Goal: Check status: Check status

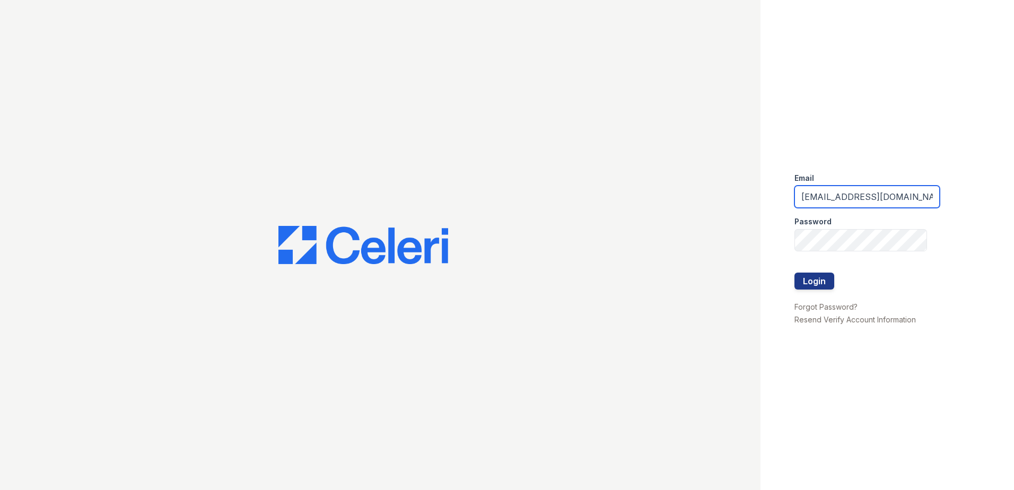
drag, startPoint x: 851, startPoint y: 191, endPoint x: 670, endPoint y: 179, distance: 181.2
click at [671, 179] on div "Email [EMAIL_ADDRESS][DOMAIN_NAME] Password Login Forgot Password? Resend Verif…" at bounding box center [507, 245] width 1014 height 490
type input "thesocialedwardsville@trinity-pm.com"
click at [800, 284] on button "Login" at bounding box center [814, 281] width 40 height 17
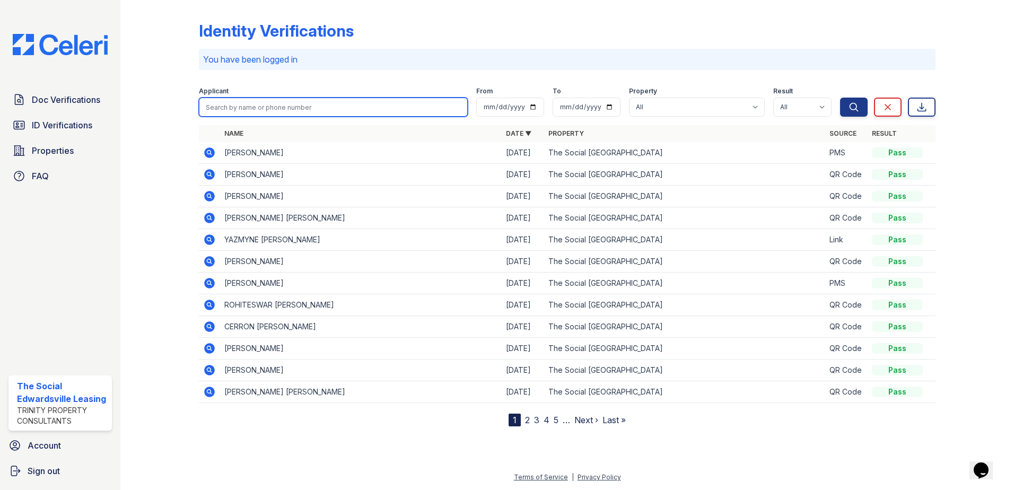
click at [284, 111] on input "search" at bounding box center [333, 107] width 269 height 19
type input "ishaan"
click at [840, 98] on button "Search" at bounding box center [854, 107] width 28 height 19
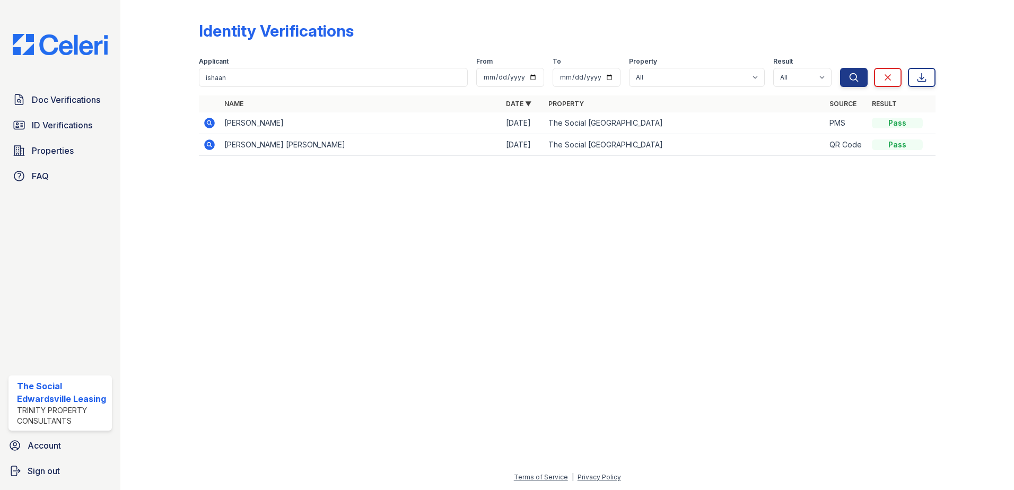
click at [209, 126] on icon at bounding box center [209, 123] width 11 height 11
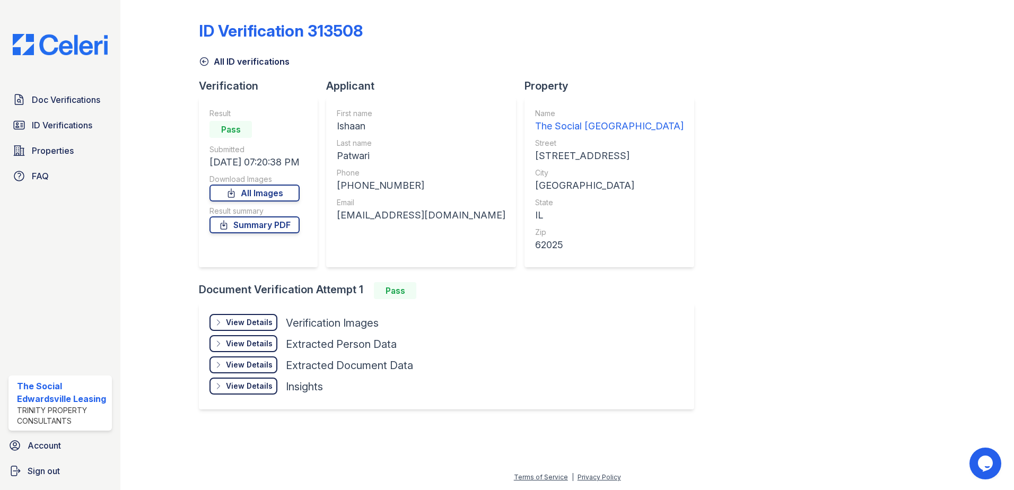
click at [244, 314] on div "View Details Details" at bounding box center [243, 322] width 68 height 17
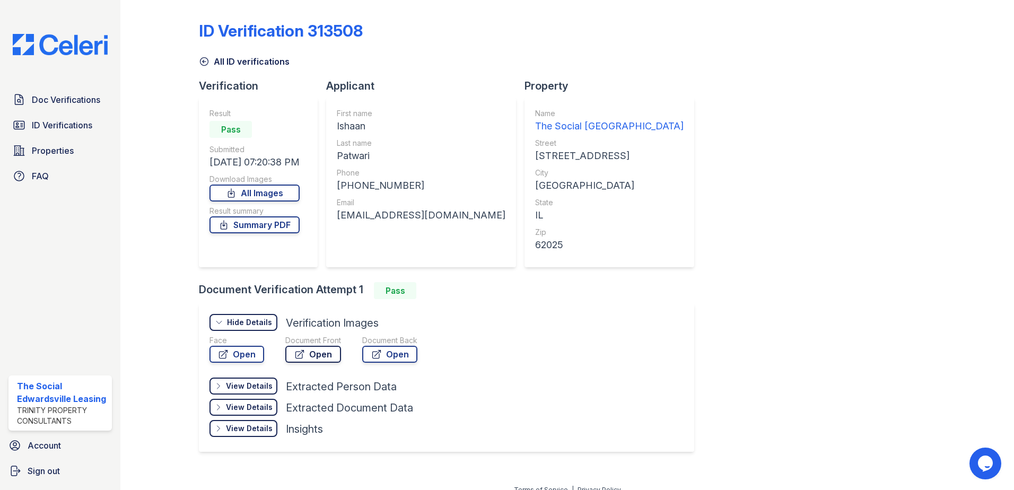
click at [306, 350] on link "Open" at bounding box center [313, 354] width 56 height 17
click at [273, 228] on link "Summary PDF" at bounding box center [254, 224] width 90 height 17
